Goal: Task Accomplishment & Management: Use online tool/utility

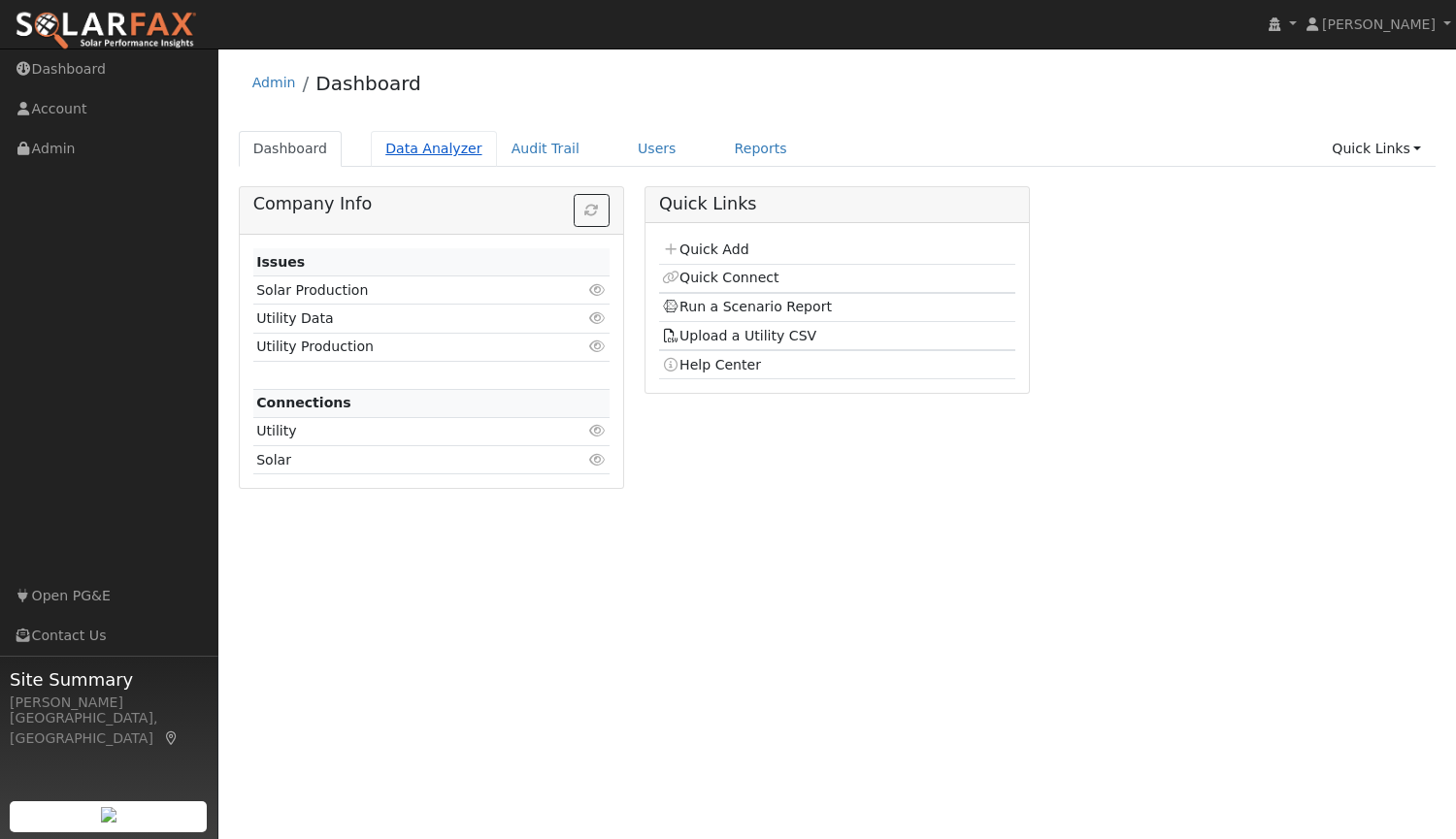
click at [416, 156] on link "Data Analyzer" at bounding box center [434, 148] width 127 height 36
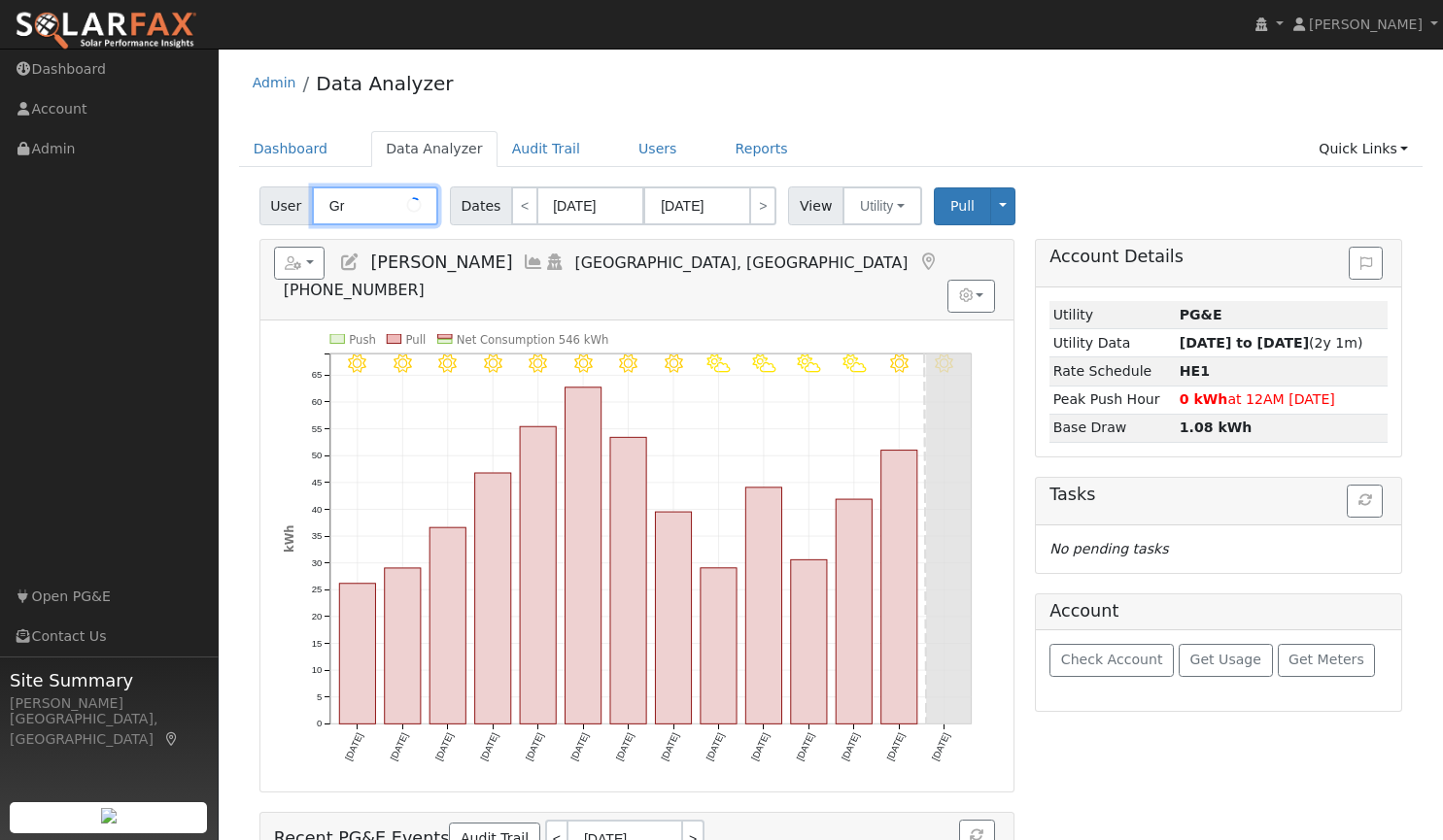
type input "G"
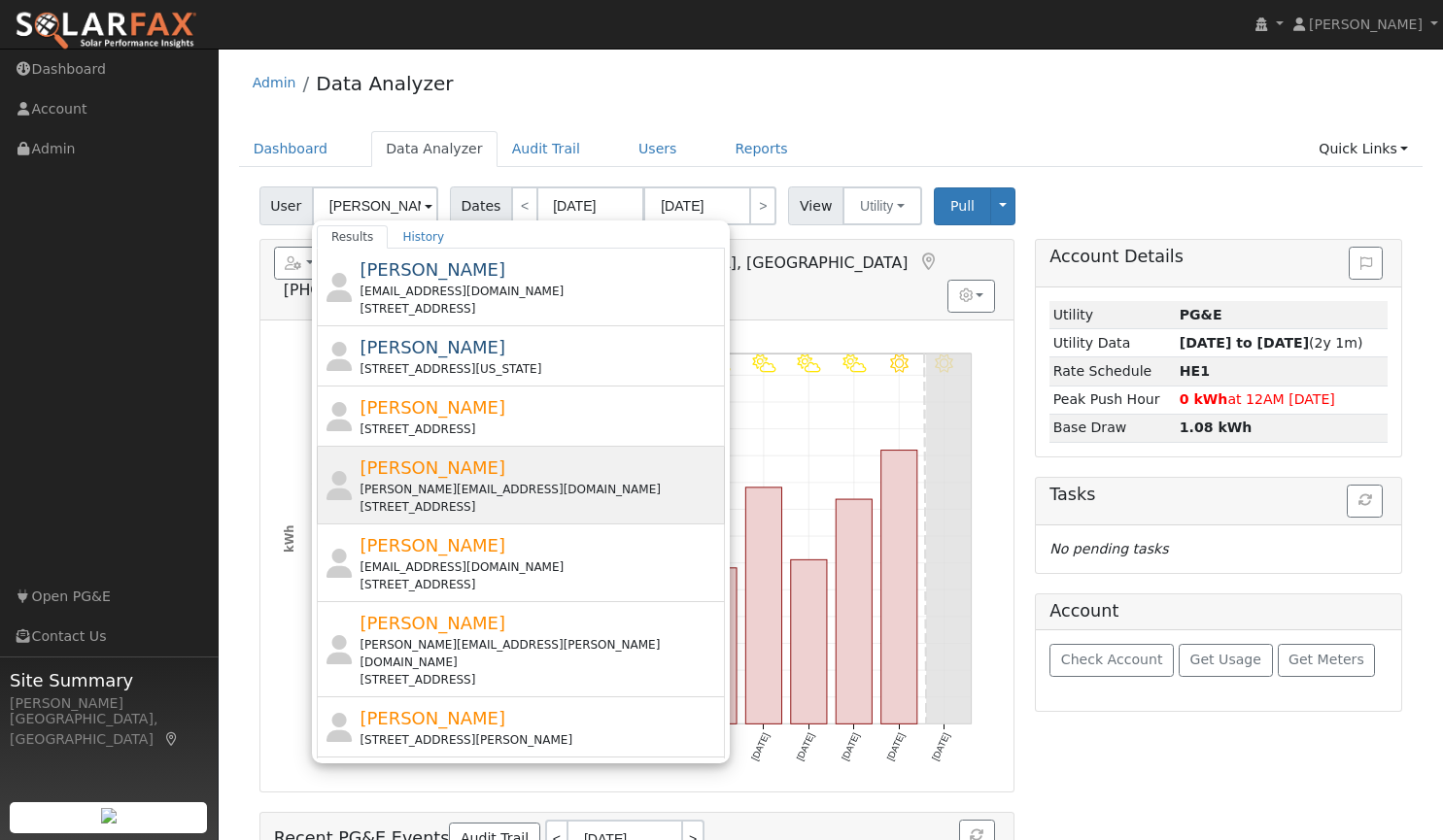
click at [389, 483] on div "[PERSON_NAME][EMAIL_ADDRESS][DOMAIN_NAME]" at bounding box center [539, 490] width 360 height 18
type input "[PERSON_NAME]"
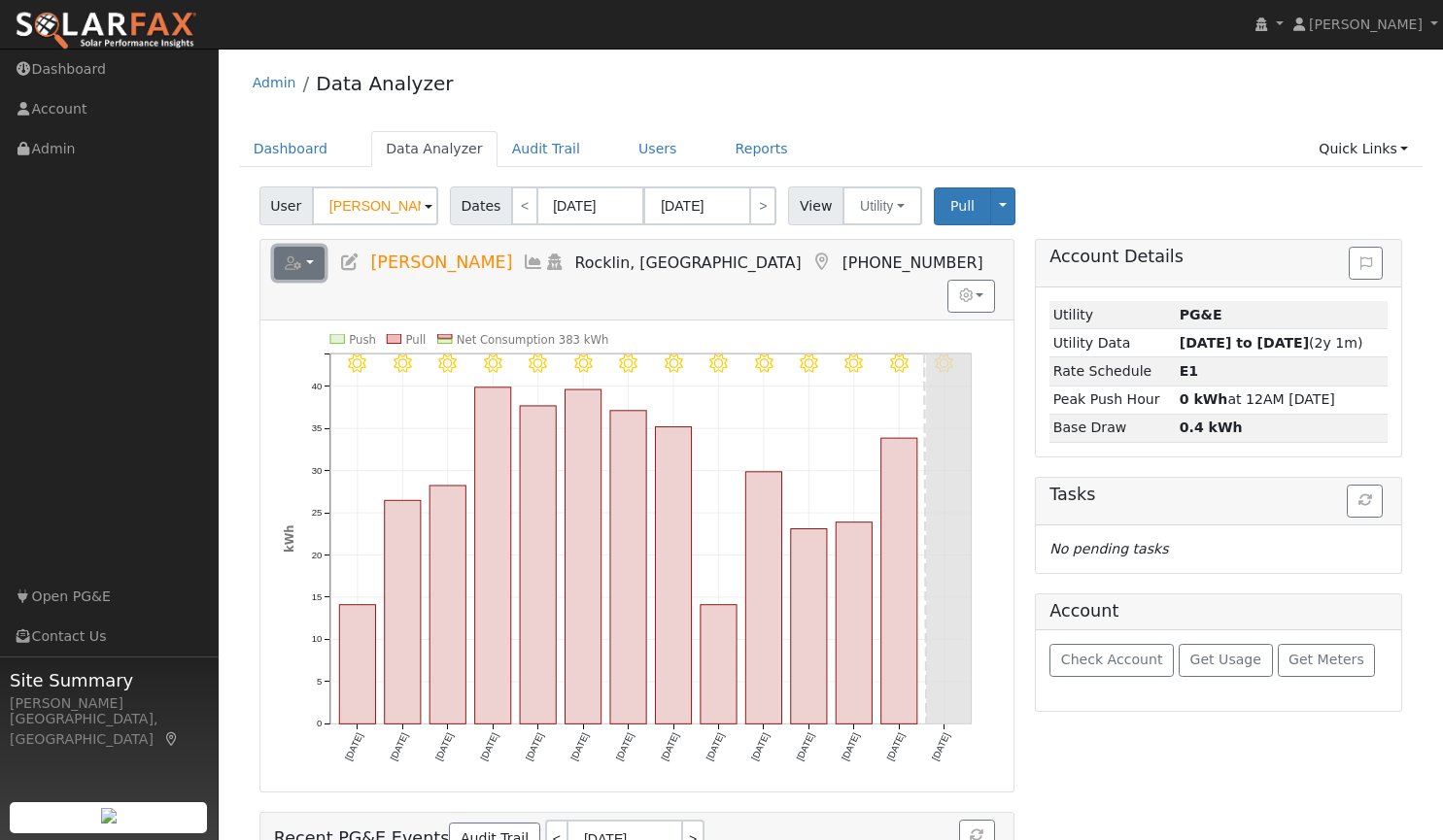
click at [314, 262] on button "button" at bounding box center [300, 262] width 52 height 33
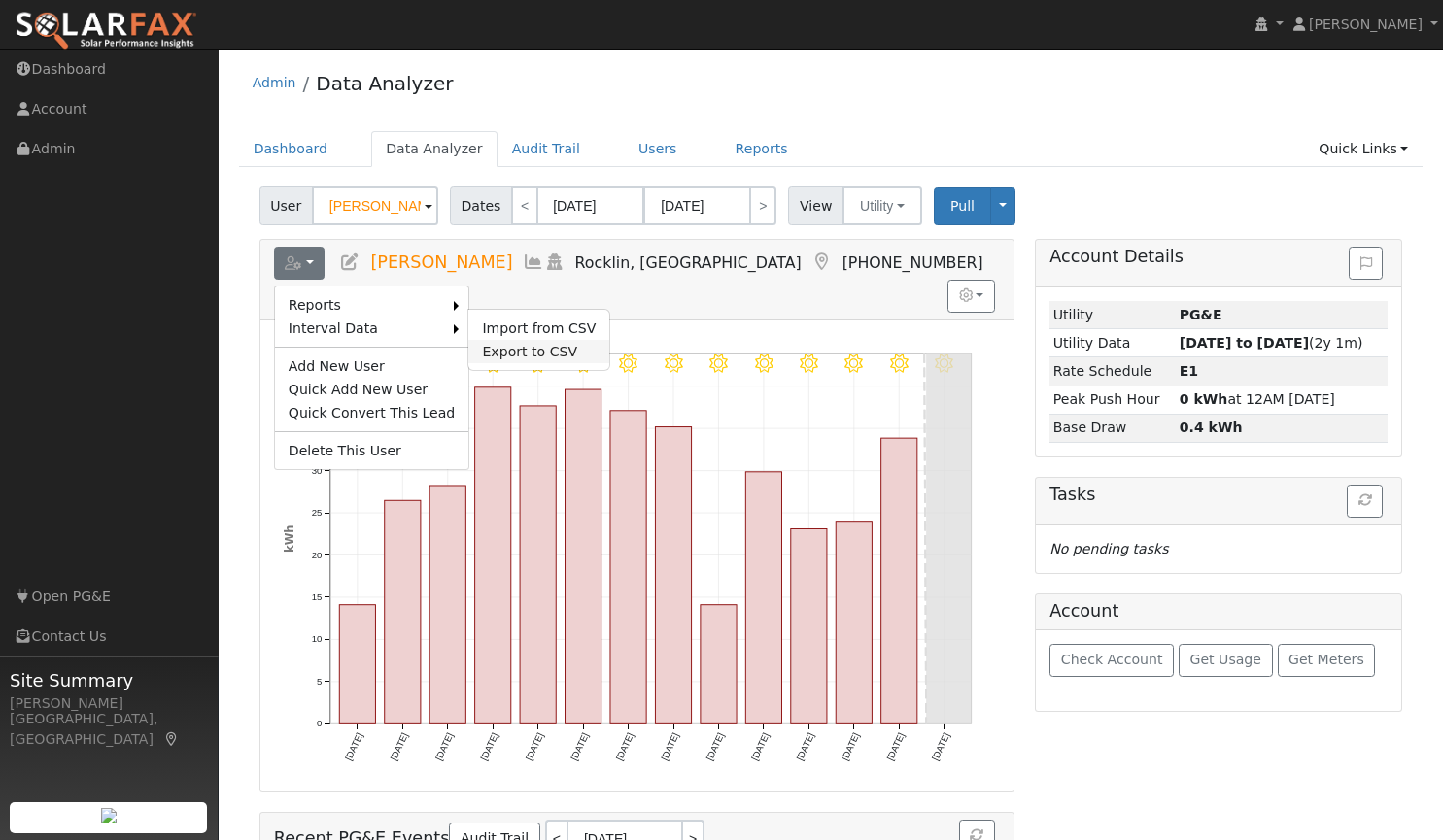
click at [482, 351] on link "Export to CSV" at bounding box center [538, 351] width 141 height 23
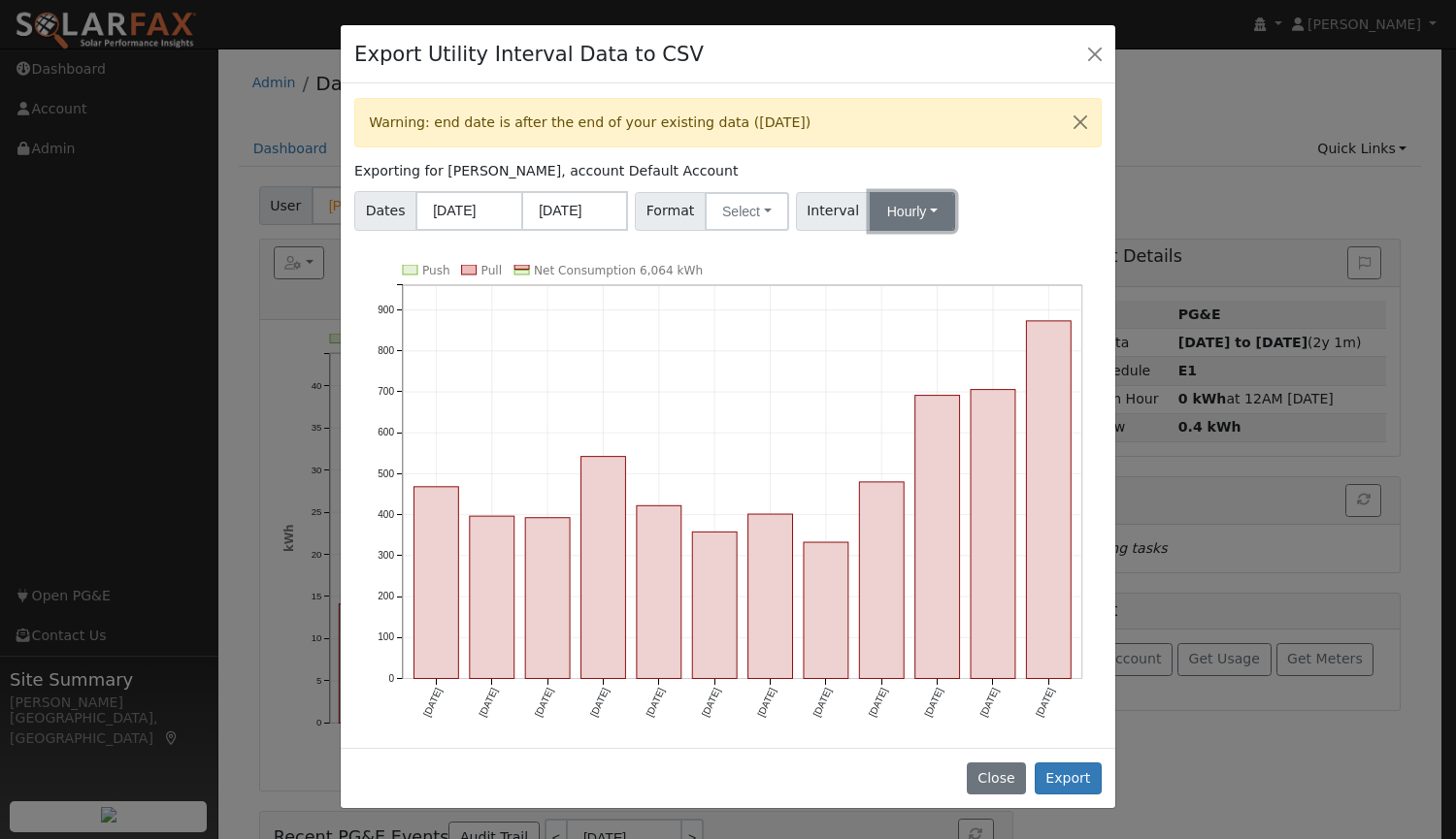
click at [894, 215] on button "Hourly" at bounding box center [912, 211] width 86 height 39
click at [897, 257] on link "15 Minute" at bounding box center [930, 253] width 135 height 27
click at [715, 207] on button "Select" at bounding box center [746, 211] width 85 height 39
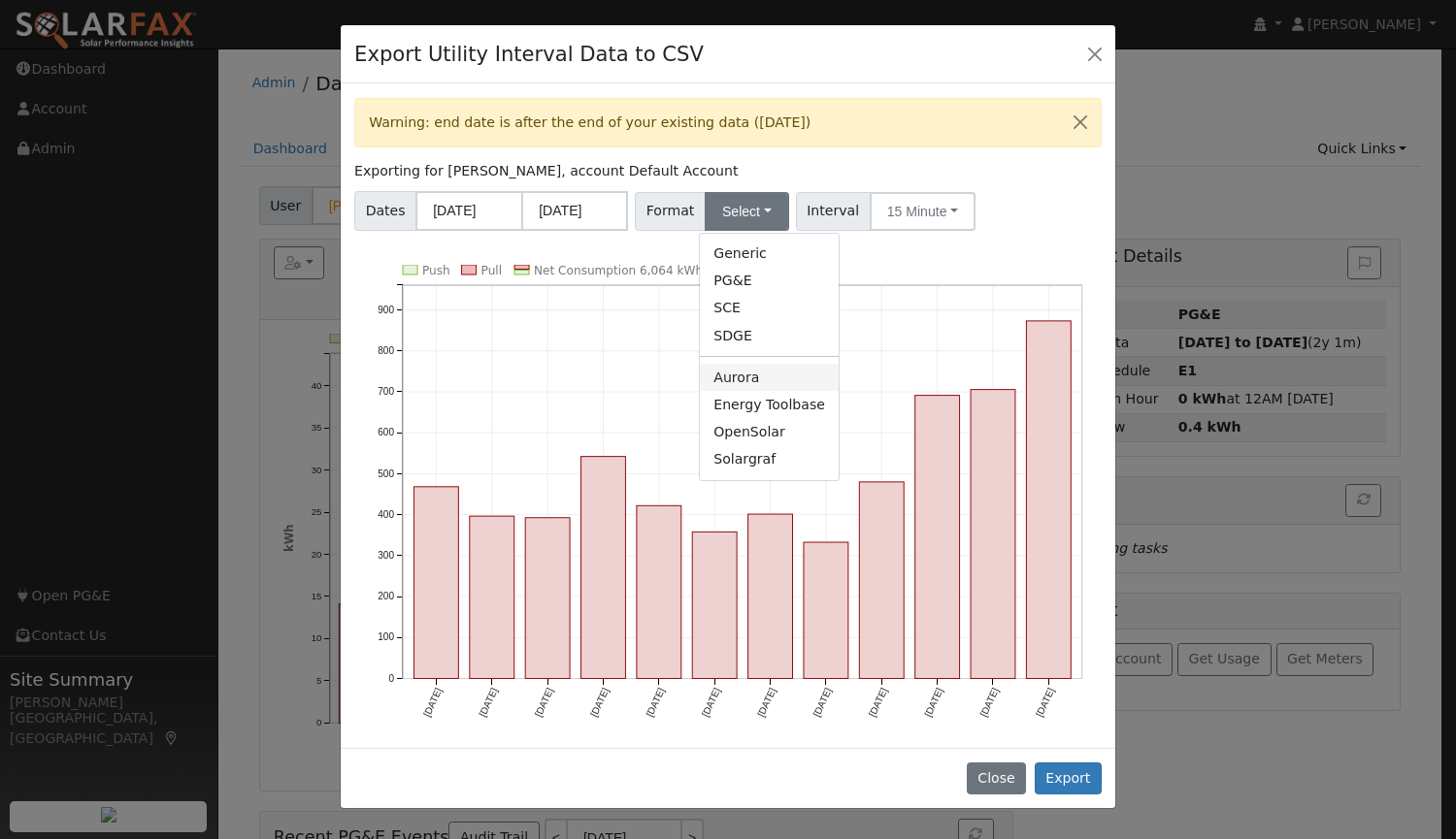
click at [744, 371] on link "Aurora" at bounding box center [768, 377] width 139 height 27
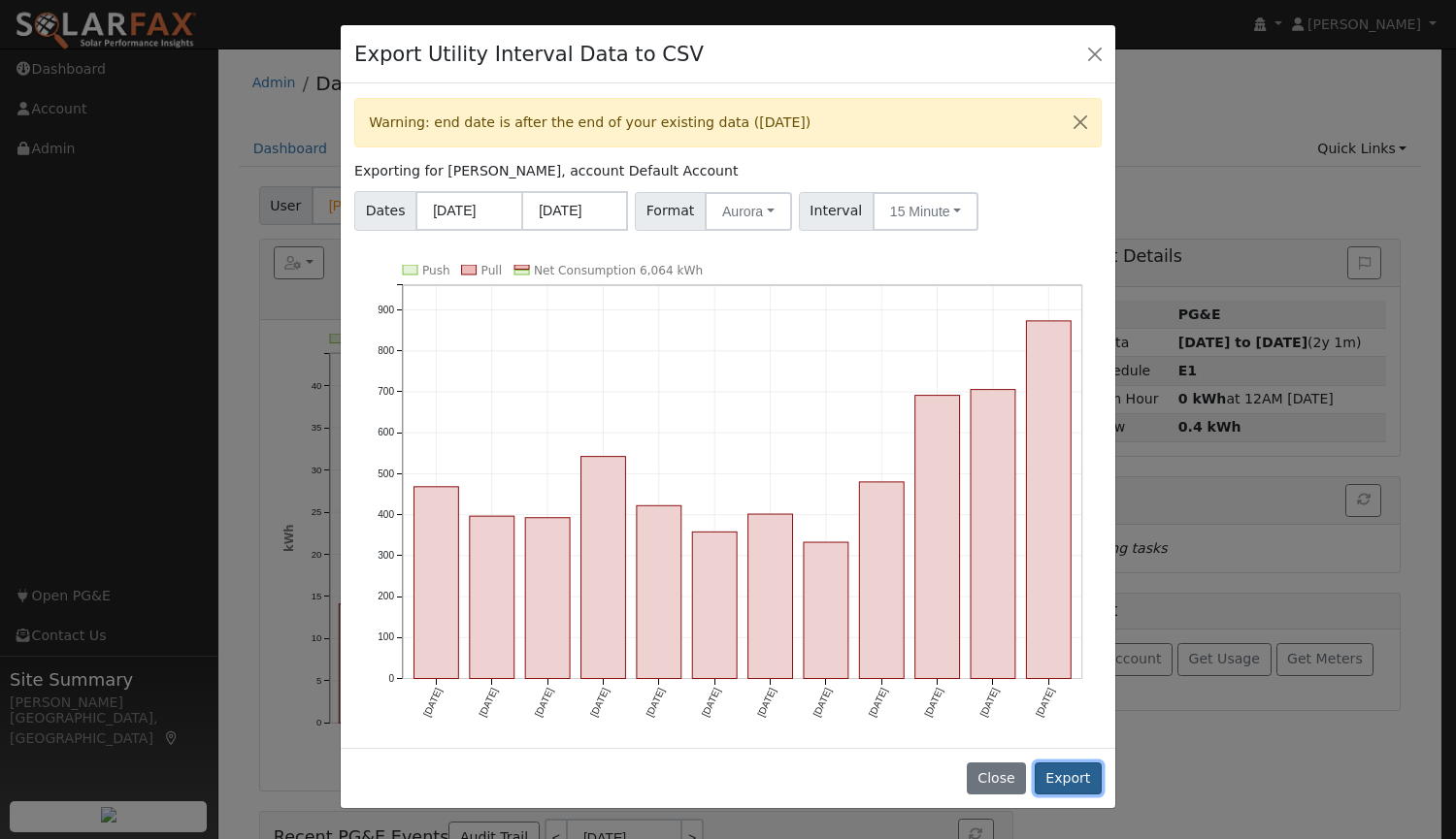
click at [1068, 771] on button "Export" at bounding box center [1067, 778] width 67 height 33
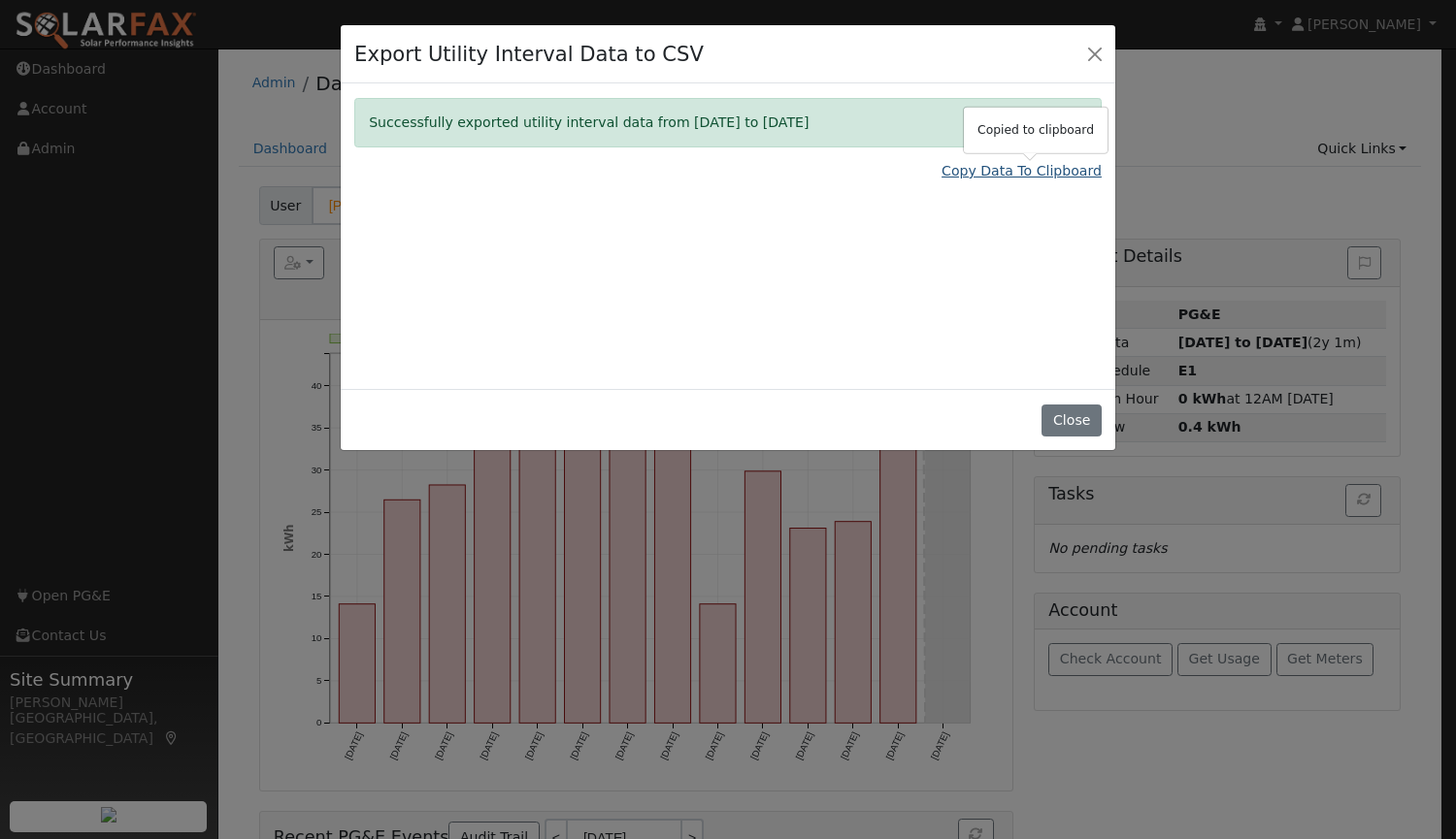
click at [990, 170] on link "Copy Data To Clipboard" at bounding box center [1021, 171] width 160 height 20
